Goal: Task Accomplishment & Management: Manage account settings

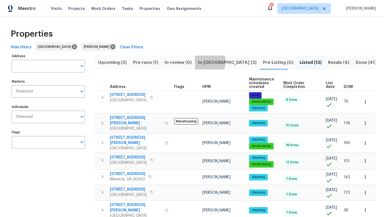
click at [207, 62] on span "In-reno (2)" at bounding box center [227, 62] width 58 height 7
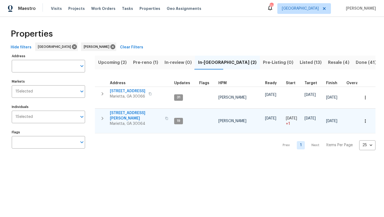
click at [120, 114] on span "3526 W Hampton Dr NW" at bounding box center [136, 115] width 52 height 11
click at [119, 62] on span "Upcoming (2)" at bounding box center [112, 62] width 29 height 7
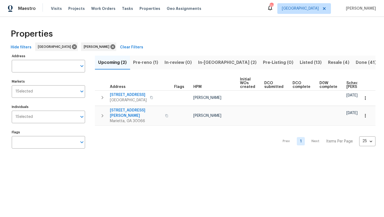
click at [210, 62] on span "In-reno (2)" at bounding box center [227, 62] width 58 height 7
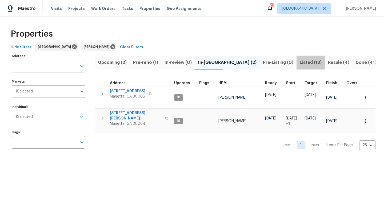
click at [300, 60] on span "Listed (13)" at bounding box center [311, 62] width 22 height 7
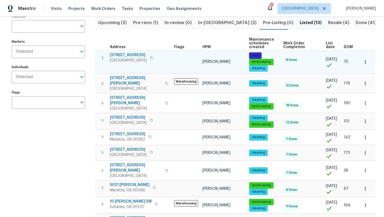
scroll to position [40, 0]
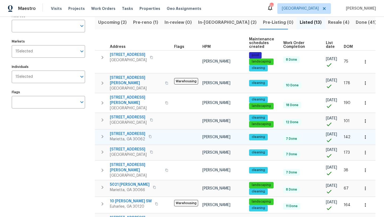
click at [365, 134] on icon "button" at bounding box center [365, 136] width 5 height 5
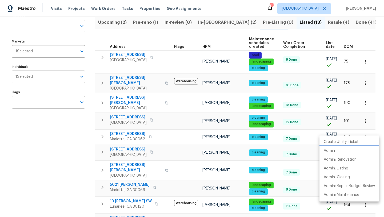
click at [338, 149] on li "Admin" at bounding box center [350, 150] width 60 height 9
click at [144, 23] on div at bounding box center [192, 108] width 384 height 217
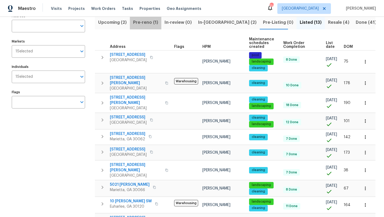
click at [144, 23] on span "Pre-reno (1)" at bounding box center [145, 22] width 25 height 7
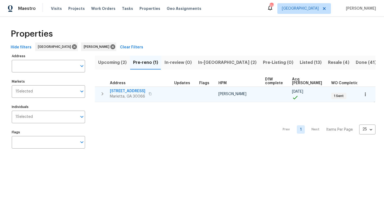
click at [130, 91] on span "180 Parkstone Way" at bounding box center [128, 90] width 36 height 5
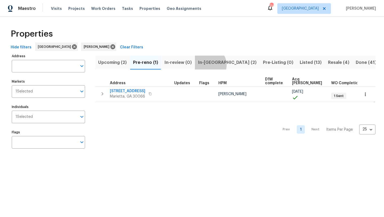
click at [208, 65] on span "In-reno (2)" at bounding box center [227, 62] width 58 height 7
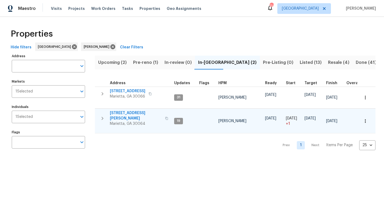
click at [141, 113] on span "3526 W Hampton Dr NW" at bounding box center [136, 115] width 52 height 11
click at [328, 60] on span "Resale (4)" at bounding box center [338, 62] width 21 height 7
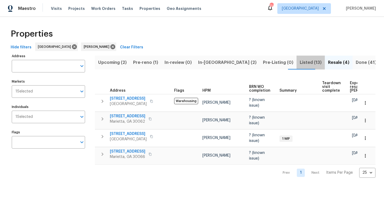
click at [300, 62] on span "Listed (13)" at bounding box center [311, 62] width 22 height 7
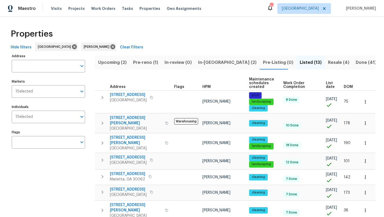
click at [156, 63] on span "Pre-reno (1)" at bounding box center [145, 62] width 25 height 7
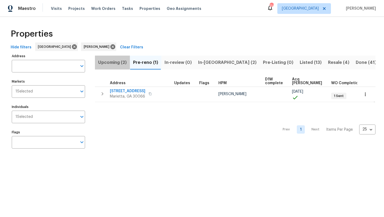
click at [123, 62] on span "Upcoming (2)" at bounding box center [112, 62] width 29 height 7
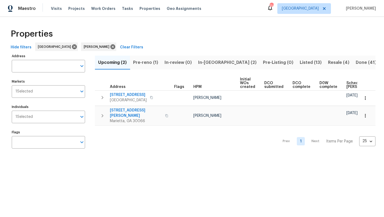
click at [210, 60] on span "In-reno (2)" at bounding box center [227, 62] width 58 height 7
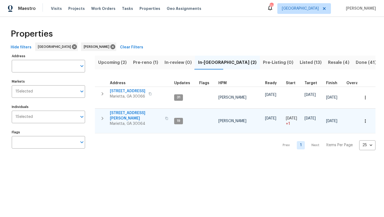
click at [133, 112] on span "3526 W Hampton Dr NW" at bounding box center [136, 115] width 52 height 11
click at [132, 113] on span "3526 W Hampton Dr NW" at bounding box center [136, 115] width 52 height 11
click at [148, 64] on span "Pre-reno (1)" at bounding box center [145, 62] width 25 height 7
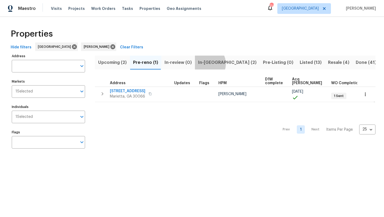
click at [206, 64] on span "In-reno (2)" at bounding box center [227, 62] width 58 height 7
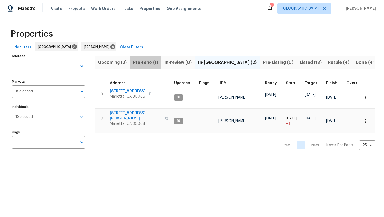
click at [148, 62] on span "Pre-reno (1)" at bounding box center [145, 62] width 25 height 7
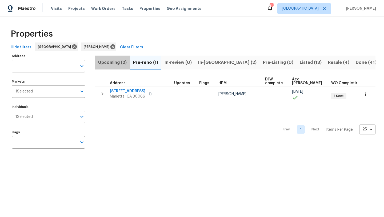
click at [115, 63] on span "Upcoming (2)" at bounding box center [112, 62] width 29 height 7
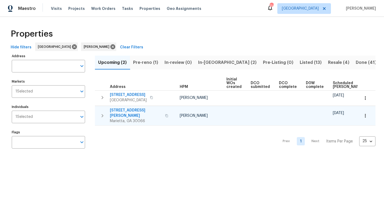
scroll to position [0, 59]
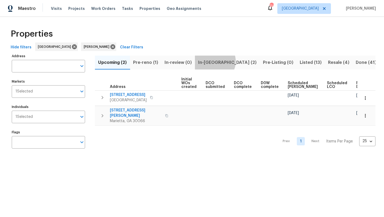
click at [214, 61] on span "In-reno (2)" at bounding box center [227, 62] width 58 height 7
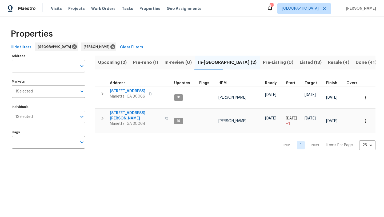
click at [300, 64] on span "Listed (13)" at bounding box center [311, 62] width 22 height 7
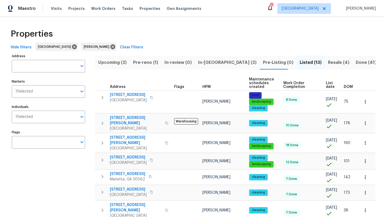
click at [201, 63] on span "In-reno (2)" at bounding box center [227, 62] width 58 height 7
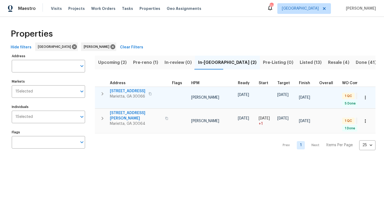
scroll to position [0, 25]
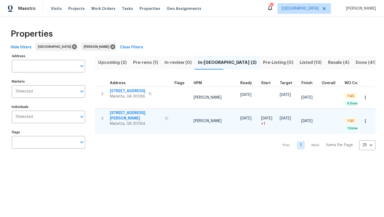
click at [135, 113] on span "3526 W Hampton Dr NW" at bounding box center [136, 115] width 52 height 11
click at [148, 61] on span "Pre-reno (1)" at bounding box center [145, 62] width 25 height 7
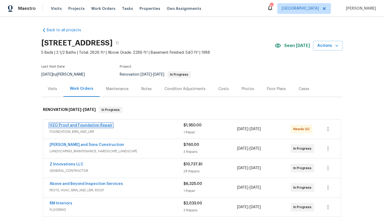
click at [94, 126] on link "H2O Proof and Foundation Repair" at bounding box center [81, 125] width 63 height 4
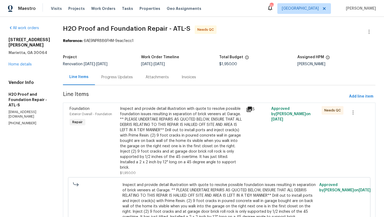
click at [101, 78] on div "Progress Updates" at bounding box center [116, 76] width 31 height 5
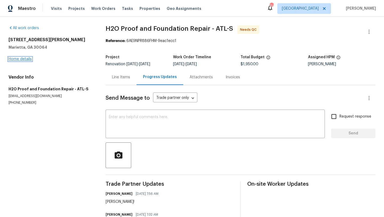
click at [29, 59] on link "Home details" at bounding box center [20, 59] width 23 height 4
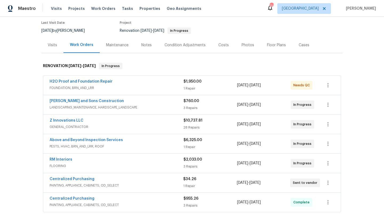
scroll to position [44, 0]
click at [218, 49] on div "Costs" at bounding box center [223, 45] width 23 height 16
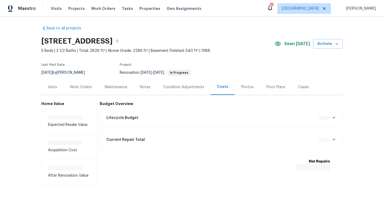
scroll to position [3, 0]
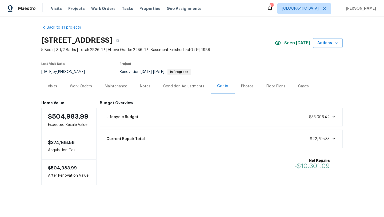
click at [51, 85] on div "Visits" at bounding box center [52, 86] width 9 height 5
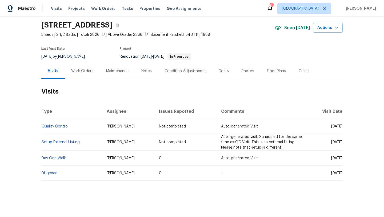
scroll to position [18, 0]
click at [73, 73] on div "Work Orders" at bounding box center [82, 70] width 22 height 5
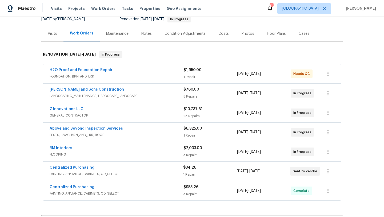
scroll to position [56, 0]
click at [83, 148] on div "RM Interiors" at bounding box center [117, 148] width 134 height 6
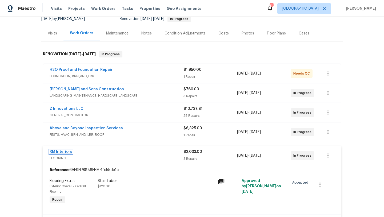
click at [61, 152] on link "RM Interiors" at bounding box center [61, 152] width 23 height 4
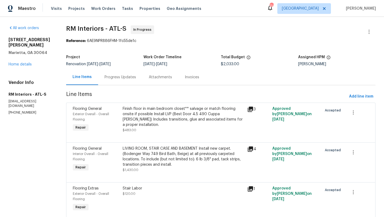
click at [251, 109] on icon at bounding box center [250, 109] width 5 height 5
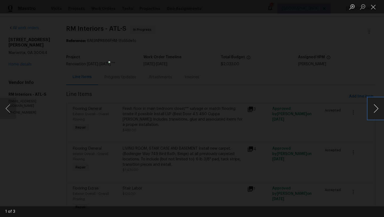
click at [377, 107] on button "Next image" at bounding box center [376, 108] width 16 height 21
click at [293, 62] on div "Lightbox" at bounding box center [192, 108] width 384 height 217
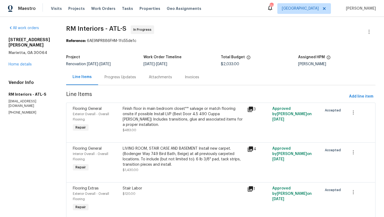
scroll to position [21, 0]
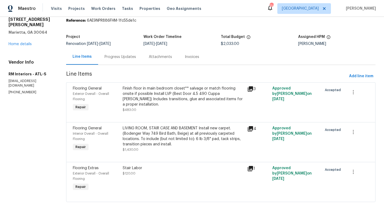
click at [117, 57] on div "Progress Updates" at bounding box center [120, 56] width 31 height 5
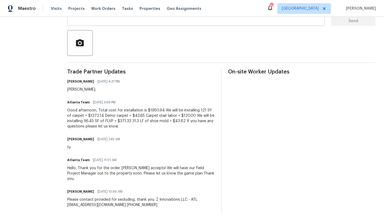
scroll to position [112, 0]
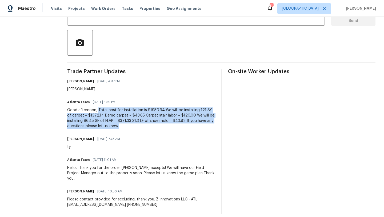
drag, startPoint x: 121, startPoint y: 127, endPoint x: 99, endPoint y: 112, distance: 27.8
click at [99, 112] on div "Good afternoon, Total cost for installation is $1950.94 We will be installing 1…" at bounding box center [141, 117] width 148 height 21
copy div "Total cost for installation is $1950.94 We will be installing 121 SY of carpet …"
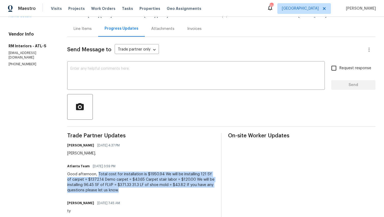
scroll to position [12, 0]
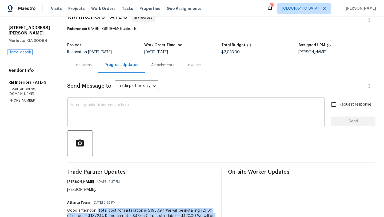
click at [17, 51] on link "Home details" at bounding box center [20, 52] width 23 height 4
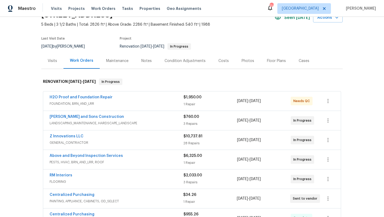
scroll to position [30, 0]
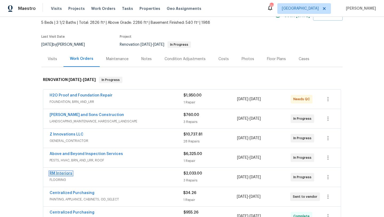
click at [62, 174] on link "RM Interiors" at bounding box center [61, 173] width 23 height 4
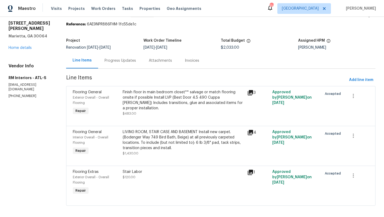
scroll to position [21, 0]
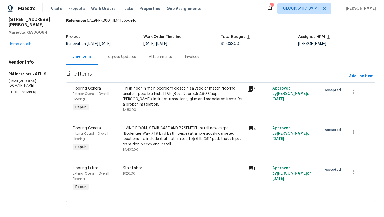
click at [85, 128] on span "Flooring General" at bounding box center [87, 128] width 29 height 4
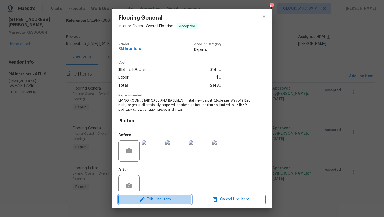
click at [153, 198] on span "Edit Line Item" at bounding box center [155, 199] width 70 height 7
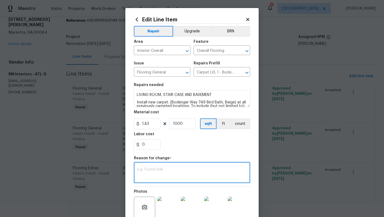
click at [161, 172] on textarea at bounding box center [192, 172] width 110 height 11
paste textarea "Total cost for installation is $1950.94 We will be installing 121 SY of carpet …"
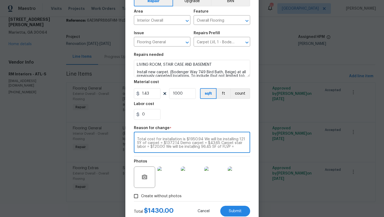
scroll to position [30, 0]
type textarea "Total cost for installation is $1950.94 We will be installing 121 SY of carpet …"
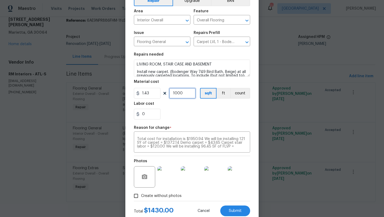
click at [186, 94] on input "1000" at bounding box center [182, 93] width 27 height 11
type input "1089"
click at [155, 92] on input "1.43" at bounding box center [147, 93] width 27 height 11
type input "1.26"
click at [190, 110] on div "0" at bounding box center [192, 114] width 116 height 11
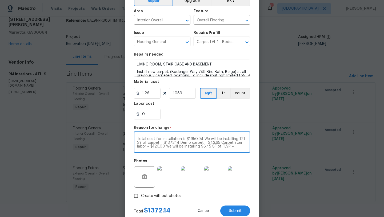
scroll to position [7, 0]
drag, startPoint x: 179, startPoint y: 143, endPoint x: 225, endPoint y: 151, distance: 47.3
click at [225, 151] on div "Total cost for installation is $1950.94 We will be installing 121 SY of carpet …" at bounding box center [192, 143] width 116 height 20
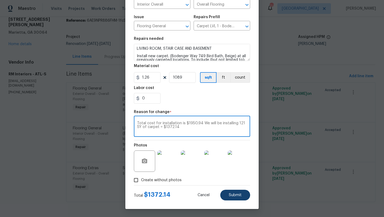
type textarea "Total cost for installation is $1950.94 We will be installing 121 SY of carpet …"
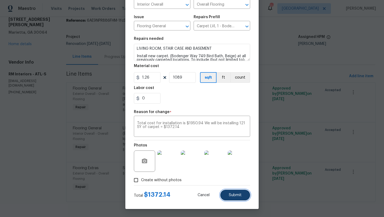
click at [230, 194] on span "Submit" at bounding box center [235, 195] width 13 height 4
type input "1.43"
type input "1000"
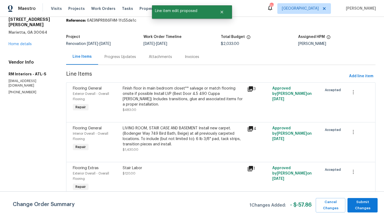
scroll to position [0, 0]
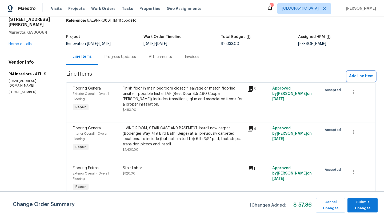
click at [354, 76] on span "Add line item" at bounding box center [361, 76] width 24 height 7
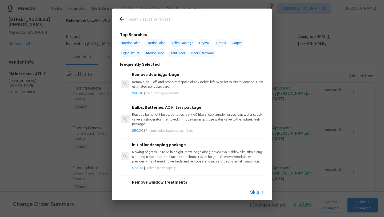
click at [149, 19] on input "text" at bounding box center [185, 20] width 113 height 8
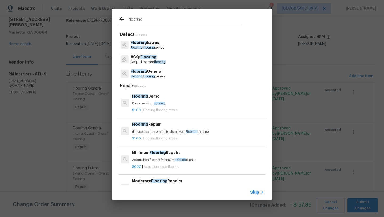
type input "flooring"
click at [157, 43] on p "Flooring Extras" at bounding box center [147, 43] width 33 height 6
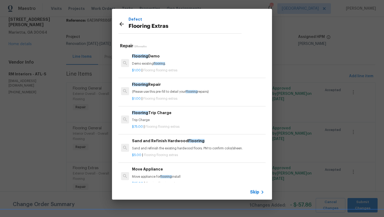
click at [159, 56] on h6 "Flooring Demo" at bounding box center [198, 56] width 132 height 6
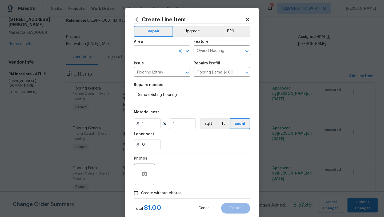
click at [155, 51] on input "text" at bounding box center [155, 51] width 42 height 8
click at [160, 69] on li "Interior Overall" at bounding box center [162, 71] width 57 height 9
type input "Interior Overall"
drag, startPoint x: 194, startPoint y: 98, endPoint x: 133, endPoint y: 95, distance: 61.2
click at [133, 95] on div "Create Line Item Repair Upgrade BRN Area Interior Overall ​ Feature Overall Flo…" at bounding box center [191, 115] width 133 height 214
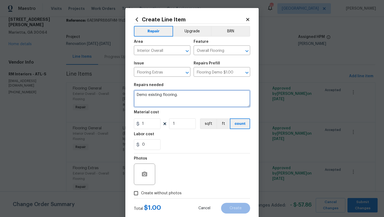
paste textarea "carpet = $43.65 Carpet stair labor = $120.00 We will be installing 96.45 SF of …"
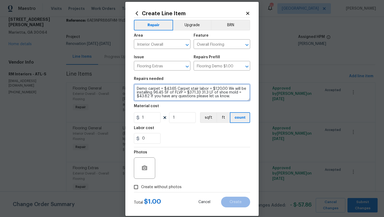
scroll to position [4, 0]
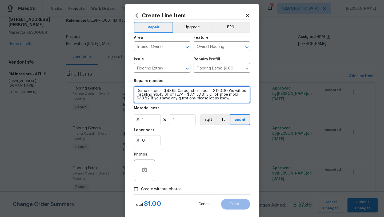
drag, startPoint x: 178, startPoint y: 90, endPoint x: 211, endPoint y: 110, distance: 38.4
click at [211, 110] on section "Repairs needed Demo carpet = $43.65 Carpet stair labor = $120.00 We will be ins…" at bounding box center [192, 112] width 116 height 73
type textarea "Demo carpet = $43.65"
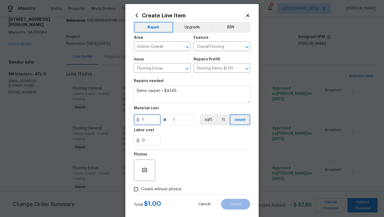
click at [154, 120] on input "1" at bounding box center [147, 119] width 27 height 11
type input "43.65"
click at [182, 146] on div "0" at bounding box center [192, 140] width 116 height 11
click at [138, 189] on input "Create without photos" at bounding box center [136, 189] width 10 height 10
checkbox input "true"
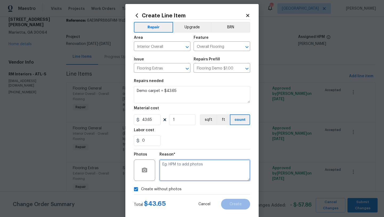
click at [177, 164] on textarea at bounding box center [205, 169] width 91 height 21
type textarea "tba"
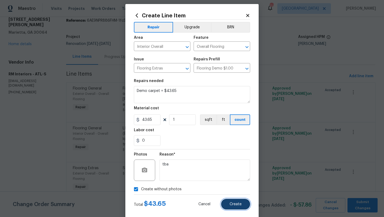
click at [238, 201] on button "Create" at bounding box center [235, 204] width 29 height 11
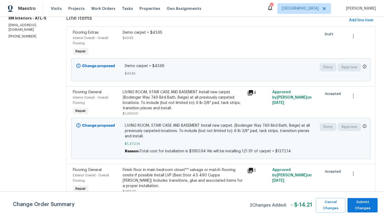
scroll to position [0, 0]
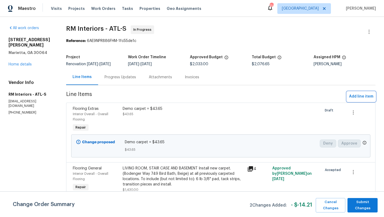
click at [369, 97] on span "Add line item" at bounding box center [361, 96] width 24 height 7
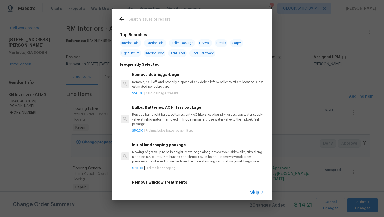
click at [142, 20] on input "text" at bounding box center [185, 20] width 113 height 8
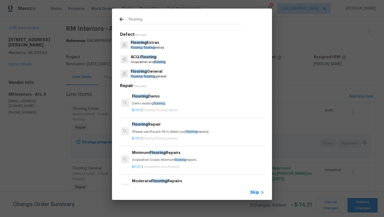
type input "flooring"
click at [157, 43] on p "Flooring Extras" at bounding box center [147, 43] width 33 height 6
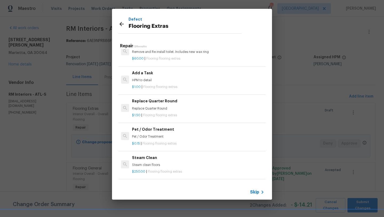
scroll to position [157, 0]
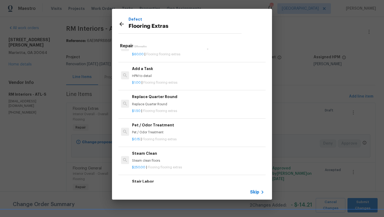
click at [166, 78] on p "HPM to detail" at bounding box center [198, 76] width 132 height 5
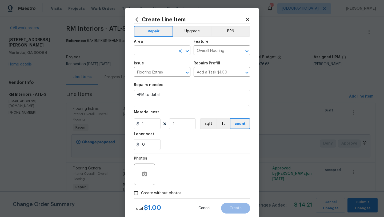
click at [158, 50] on input "text" at bounding box center [155, 51] width 42 height 8
click at [149, 71] on li "Interior Overall" at bounding box center [162, 71] width 57 height 9
click at [246, 73] on icon "Open" at bounding box center [247, 72] width 6 height 6
type input "Interior Overall"
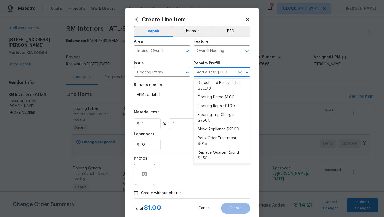
scroll to position [0, 0]
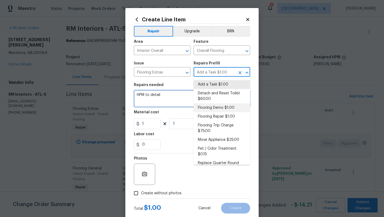
click at [180, 101] on textarea "HPM to detail" at bounding box center [192, 98] width 116 height 17
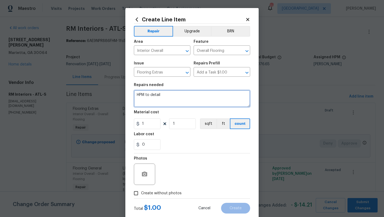
drag, startPoint x: 176, startPoint y: 100, endPoint x: 135, endPoint y: 93, distance: 42.2
click at [135, 93] on textarea "HPM to detail" at bounding box center [192, 98] width 116 height 17
paste textarea "Carpet stair labor = $120.00 We will be installing 96.45 SF of FLVP = $371.33 3…"
drag, startPoint x: 163, startPoint y: 99, endPoint x: 133, endPoint y: 93, distance: 30.6
click at [133, 93] on div "Create Line Item Repair Upgrade BRN Area Interior Overall ​ Feature Overall Flo…" at bounding box center [191, 115] width 133 height 214
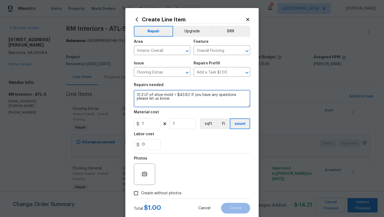
drag, startPoint x: 164, startPoint y: 100, endPoint x: 191, endPoint y: 94, distance: 27.7
click at [191, 94] on textarea "31.3 LF of shoe mold = $43.82 If you have any questions please let us know." at bounding box center [192, 98] width 116 height 17
type textarea "31.3 LF of shoe mold = $43.82"
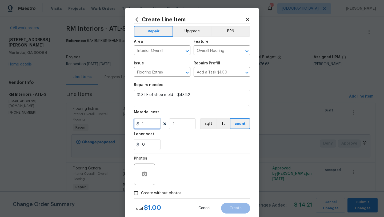
click at [153, 123] on input "1" at bounding box center [147, 123] width 27 height 11
type input "43.82"
click at [174, 143] on div "0" at bounding box center [192, 144] width 116 height 11
click at [136, 193] on input "Create without photos" at bounding box center [136, 193] width 10 height 10
checkbox input "true"
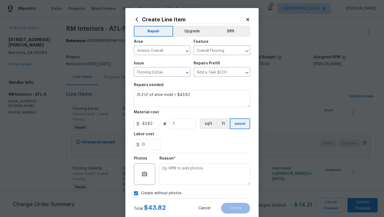
click at [172, 187] on div "Reason*" at bounding box center [205, 170] width 91 height 35
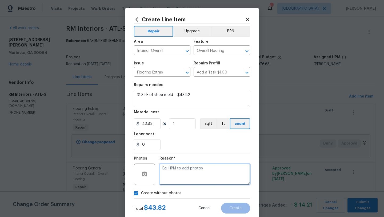
click at [175, 179] on textarea at bounding box center [205, 173] width 91 height 21
type textarea "tba"
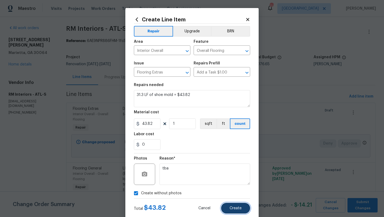
click at [231, 206] on button "Create" at bounding box center [235, 208] width 29 height 11
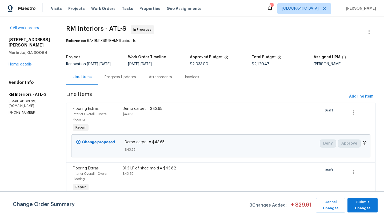
click at [118, 77] on div "Progress Updates" at bounding box center [120, 76] width 31 height 5
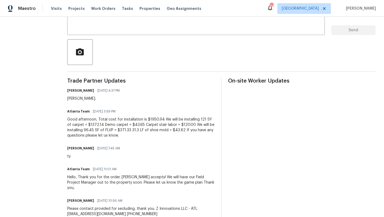
scroll to position [106, 0]
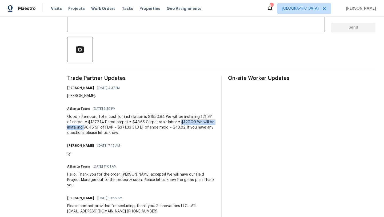
drag, startPoint x: 86, startPoint y: 128, endPoint x: 173, endPoint y: 121, distance: 87.1
click at [173, 121] on div "Good afternoon, Total cost for installation is $1950.94 We will be installing 1…" at bounding box center [141, 124] width 148 height 21
click at [122, 132] on div "Good afternoon, Total cost for installation is $1950.94 We will be installing 1…" at bounding box center [141, 124] width 148 height 21
drag, startPoint x: 189, startPoint y: 121, endPoint x: 132, endPoint y: 128, distance: 58.1
click at [131, 128] on div "Good afternoon, Total cost for installation is $1950.94 We will be installing 1…" at bounding box center [141, 124] width 148 height 21
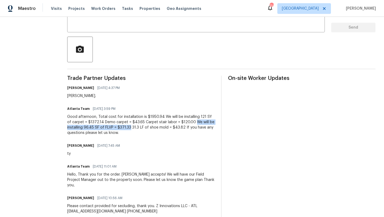
copy div "We will be installing 96.45 SF of FLVP = $371.33"
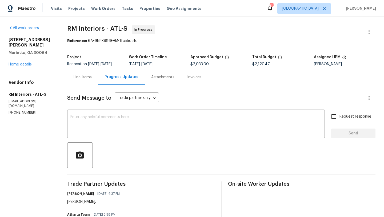
click at [87, 73] on div "Line Items" at bounding box center [82, 77] width 31 height 16
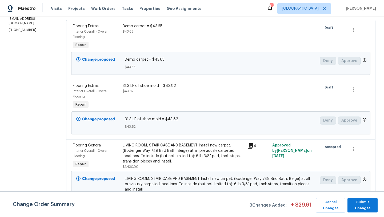
scroll to position [179, 0]
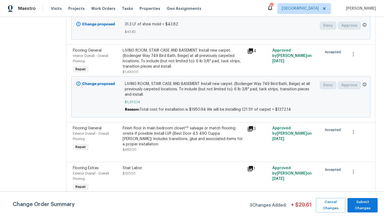
click at [85, 129] on div "Flooring General" at bounding box center [96, 127] width 47 height 5
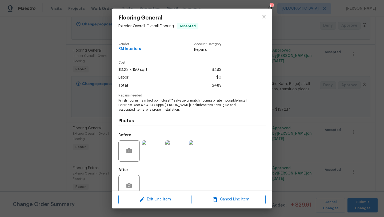
scroll to position [11, 0]
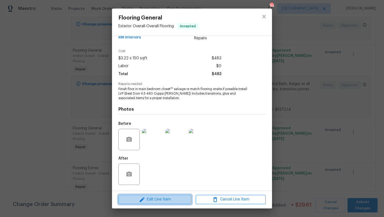
click at [163, 200] on span "Edit Line Item" at bounding box center [155, 199] width 70 height 7
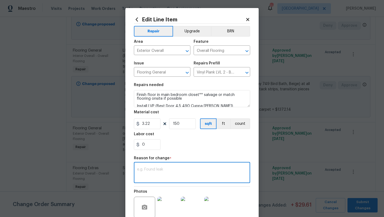
click at [157, 175] on textarea at bounding box center [192, 172] width 110 height 11
paste textarea "We will be installing 96.45 SF of FLVP = $371.33"
type textarea "We will be installing 96.45 SF of FLVP = $371.33"
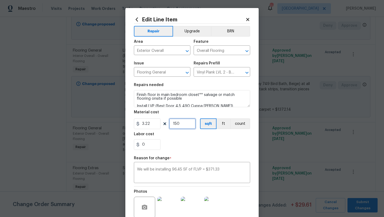
click at [184, 123] on input "150" at bounding box center [182, 123] width 27 height 11
type input "96"
click at [150, 126] on input "3.22" at bounding box center [147, 123] width 27 height 11
type input "3.85"
click at [185, 143] on div "0" at bounding box center [192, 144] width 116 height 11
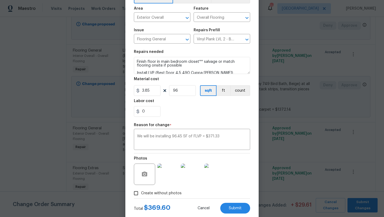
scroll to position [46, 0]
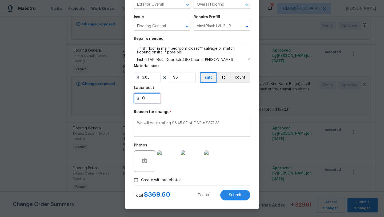
click at [152, 100] on input "0" at bounding box center [147, 98] width 27 height 11
type input "1.73"
click at [189, 98] on div "1.73" at bounding box center [192, 98] width 116 height 11
click at [235, 195] on span "Submit" at bounding box center [235, 195] width 13 height 4
type input "3.22"
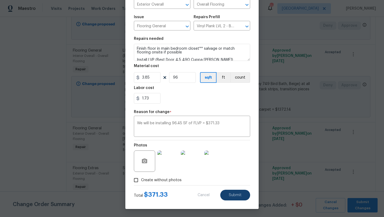
type input "150"
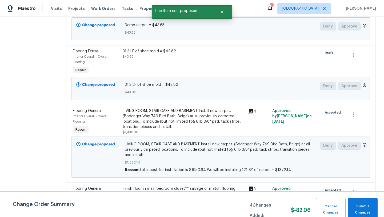
scroll to position [179, 0]
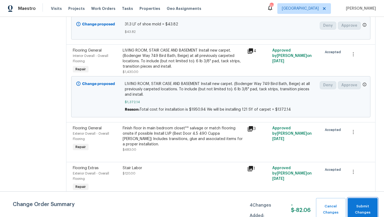
click at [354, 203] on button "Submit Changes" at bounding box center [363, 209] width 30 height 23
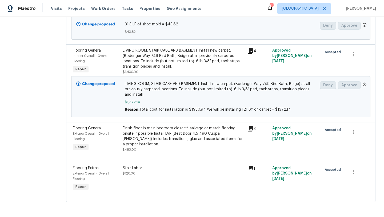
scroll to position [0, 0]
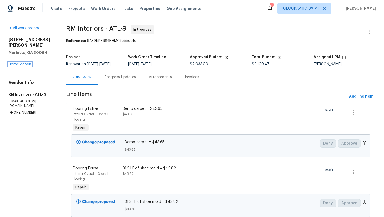
click at [29, 65] on link "Home details" at bounding box center [20, 64] width 23 height 4
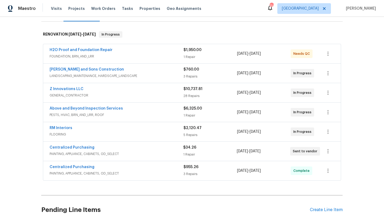
scroll to position [84, 0]
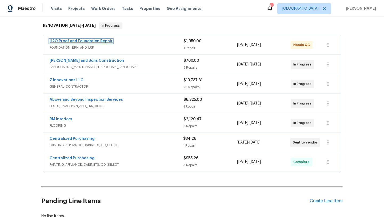
click at [96, 42] on link "H2O Proof and Foundation Repair" at bounding box center [81, 41] width 63 height 4
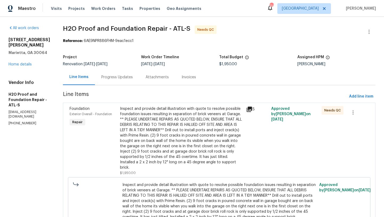
click at [109, 78] on div "Progress Updates" at bounding box center [116, 76] width 31 height 5
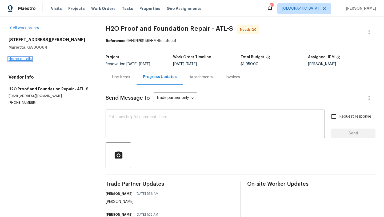
click at [23, 60] on link "Home details" at bounding box center [20, 59] width 23 height 4
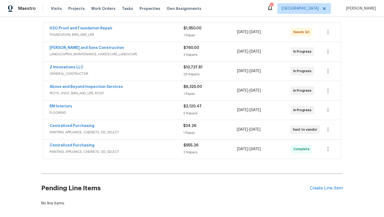
scroll to position [99, 0]
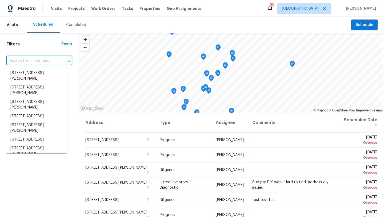
click at [58, 171] on div "Filters Reset ​ Type Assignee Scheduled Date" at bounding box center [39, 160] width 79 height 254
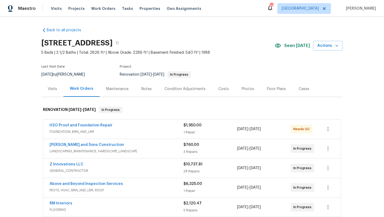
click at [226, 90] on div "Costs" at bounding box center [224, 88] width 10 height 5
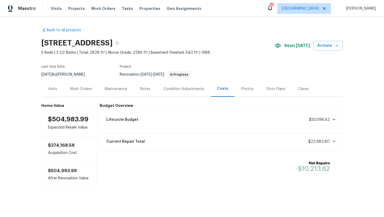
click at [244, 88] on div "Photos" at bounding box center [247, 88] width 13 height 5
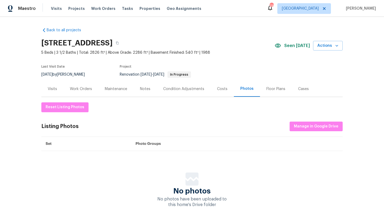
click at [86, 90] on div "Work Orders" at bounding box center [81, 88] width 22 height 5
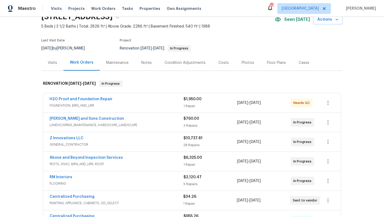
scroll to position [27, 0]
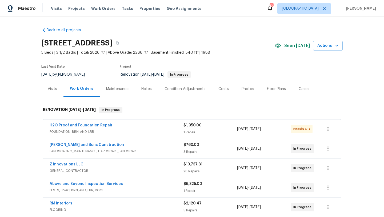
click at [224, 91] on div "Costs" at bounding box center [224, 88] width 10 height 5
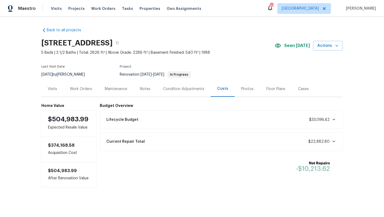
click at [54, 88] on div "Visits" at bounding box center [52, 88] width 9 height 5
